Goal: Task Accomplishment & Management: Complete application form

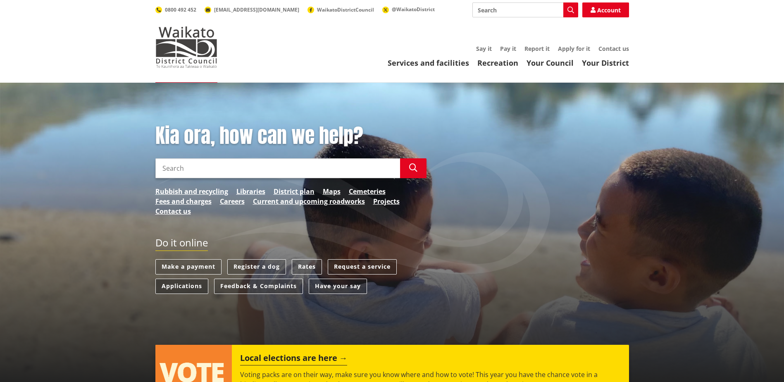
click at [187, 291] on link "Applications" at bounding box center [181, 286] width 53 height 15
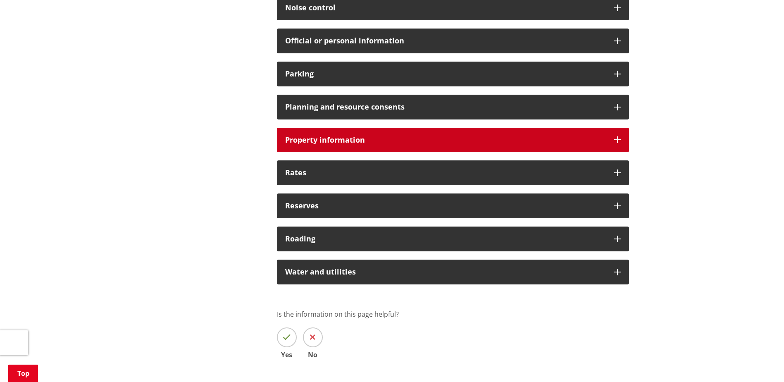
scroll to position [620, 0]
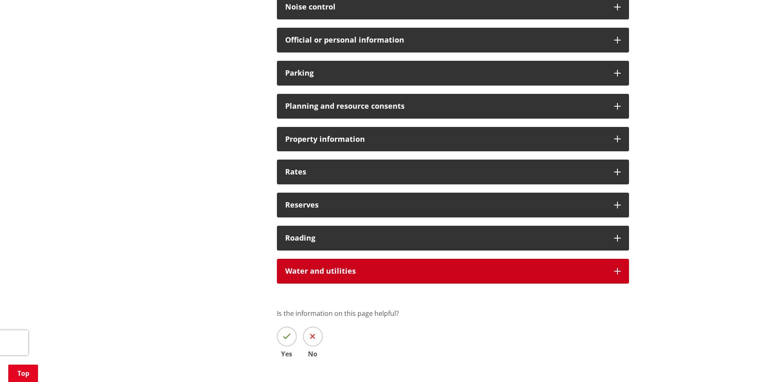
click at [346, 277] on div "Water and utilities" at bounding box center [453, 271] width 352 height 25
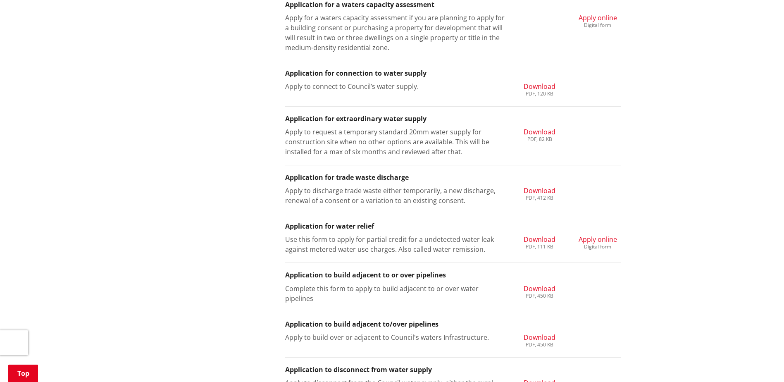
scroll to position [785, 0]
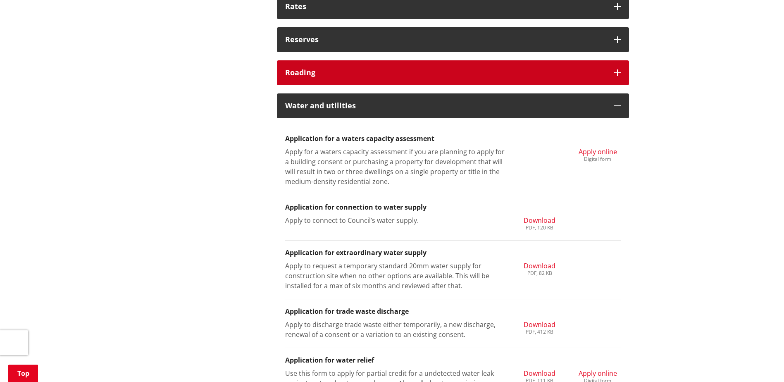
click at [340, 64] on div "Roading" at bounding box center [453, 72] width 352 height 25
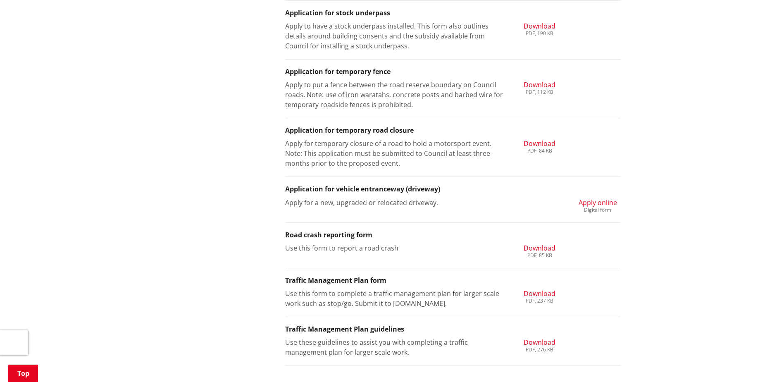
scroll to position [1199, 0]
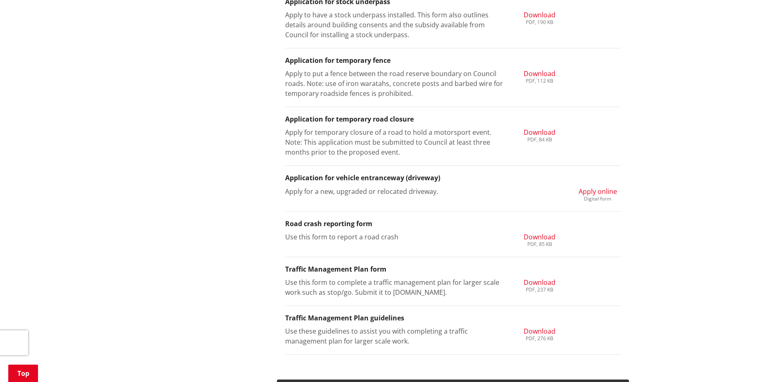
click at [587, 190] on span "Apply online" at bounding box center [598, 191] width 38 height 9
